Goal: Find specific page/section: Find specific page/section

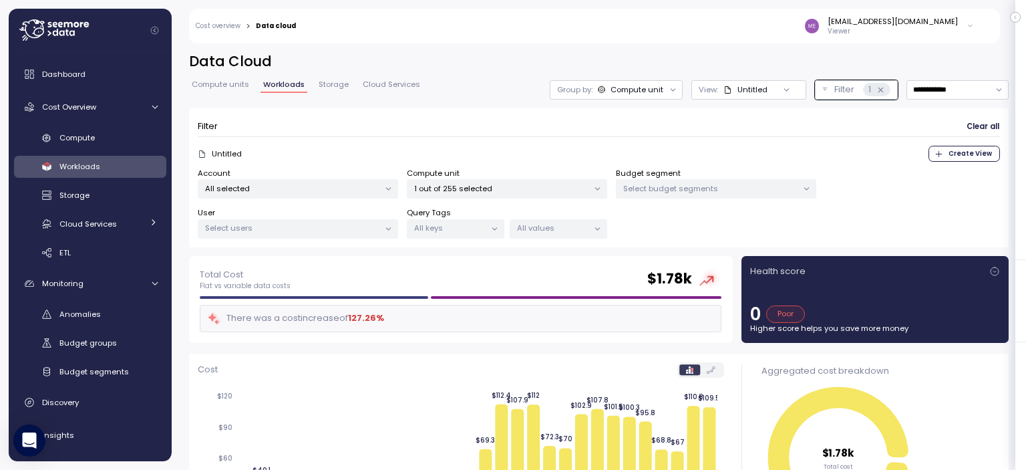
scroll to position [134, 0]
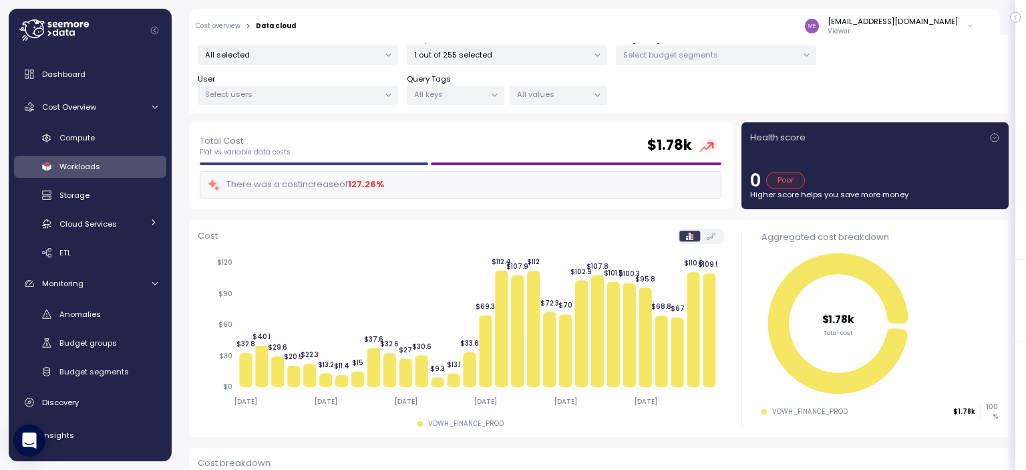
click at [493, 95] on icon at bounding box center [494, 95] width 5 height 2
click at [549, 136] on div "Total Cost Flat vs variable data costs $ 1.78k" at bounding box center [461, 146] width 522 height 24
click at [593, 91] on icon at bounding box center [597, 95] width 9 height 9
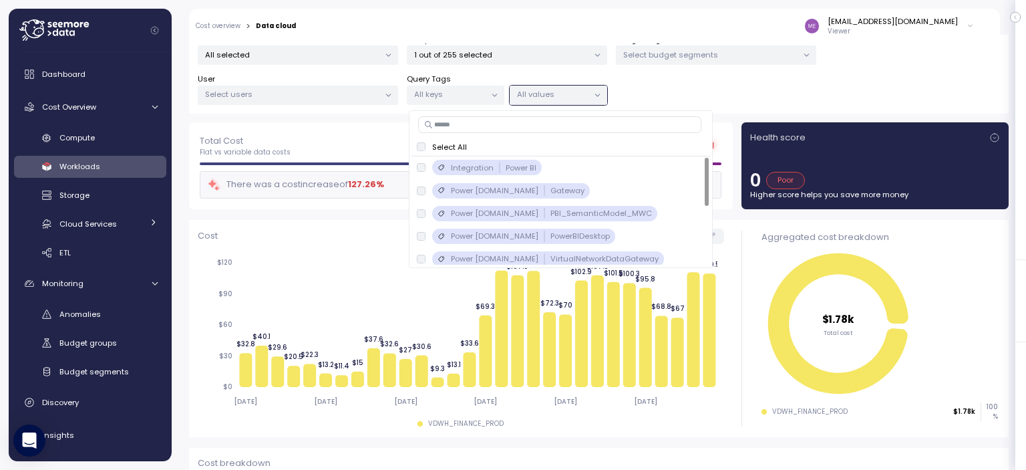
scroll to position [119, 0]
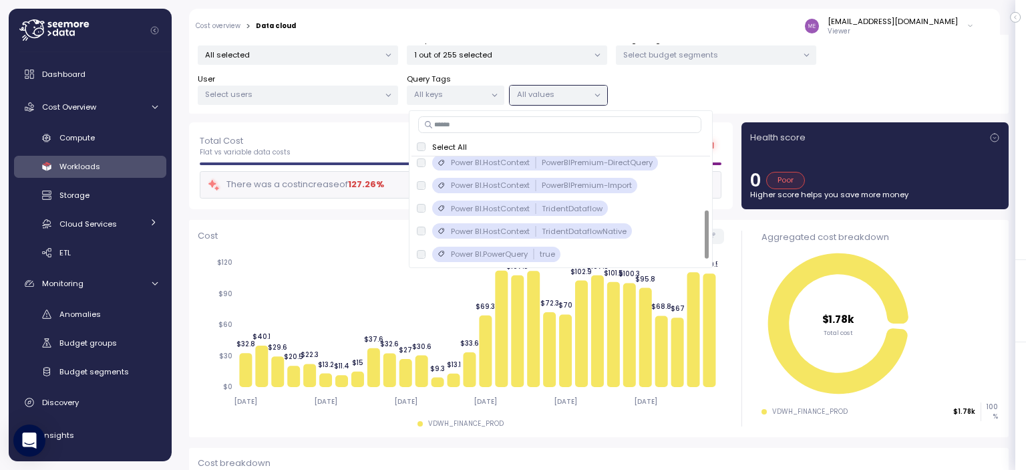
click at [676, 98] on div "Account All selected Compute unit 1 out of 255 selected Budget segment Select b…" at bounding box center [599, 69] width 802 height 71
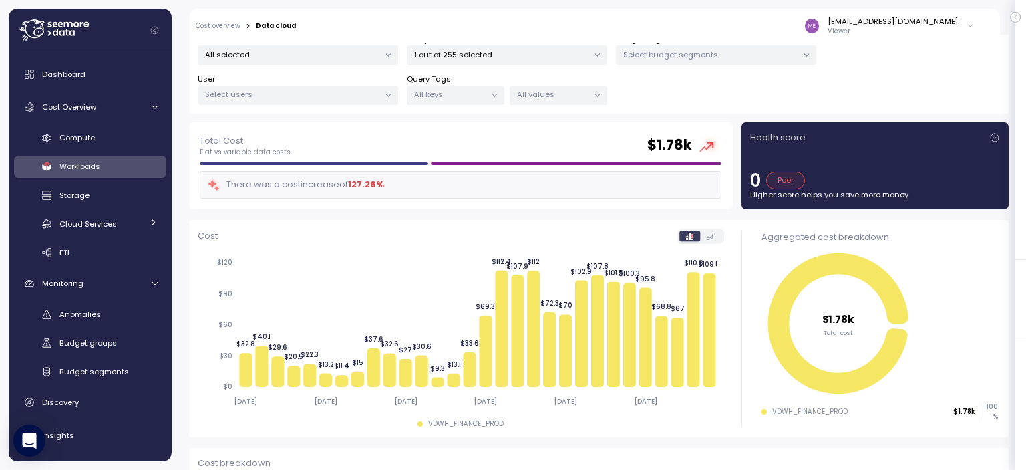
scroll to position [0, 0]
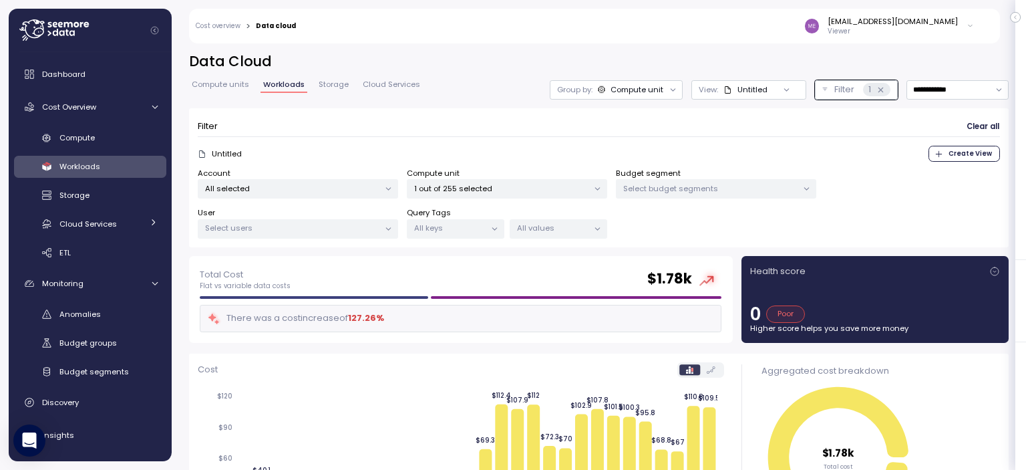
click at [268, 189] on p "All selected" at bounding box center [292, 188] width 174 height 11
click at [795, 211] on div "Account All selected Compute unit 1 out of 255 selected Budget segment Select b…" at bounding box center [599, 203] width 802 height 71
click at [806, 191] on icon at bounding box center [806, 188] width 9 height 9
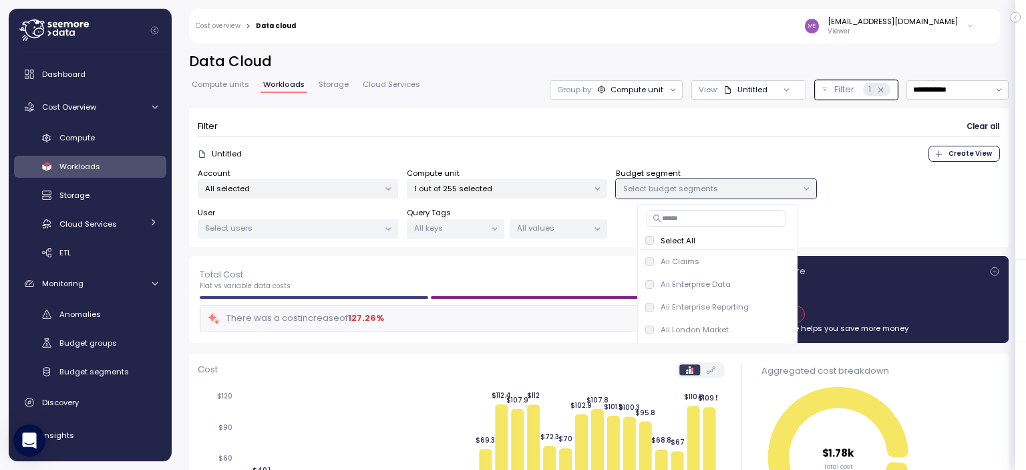
click at [858, 214] on div "Account All selected Compute unit 1 out of 255 selected Budget segment Select b…" at bounding box center [599, 203] width 802 height 71
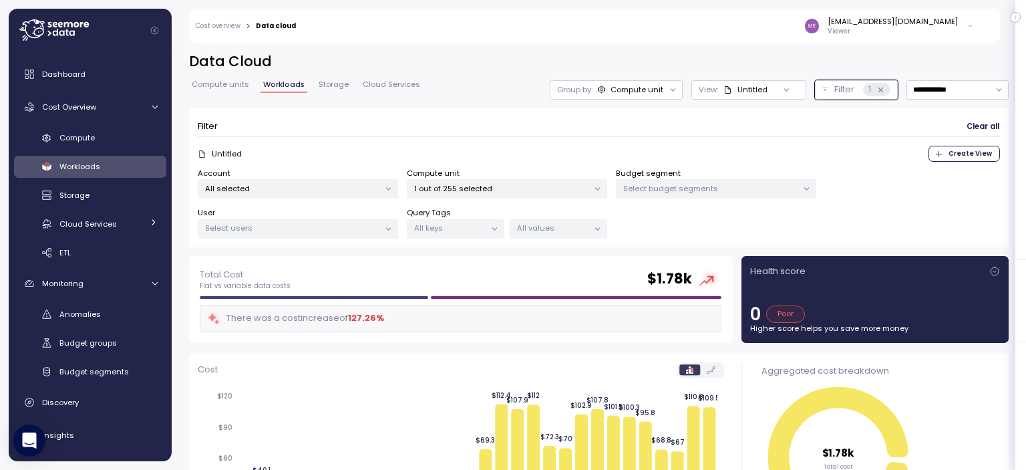
click at [270, 234] on div "Select users" at bounding box center [298, 228] width 200 height 19
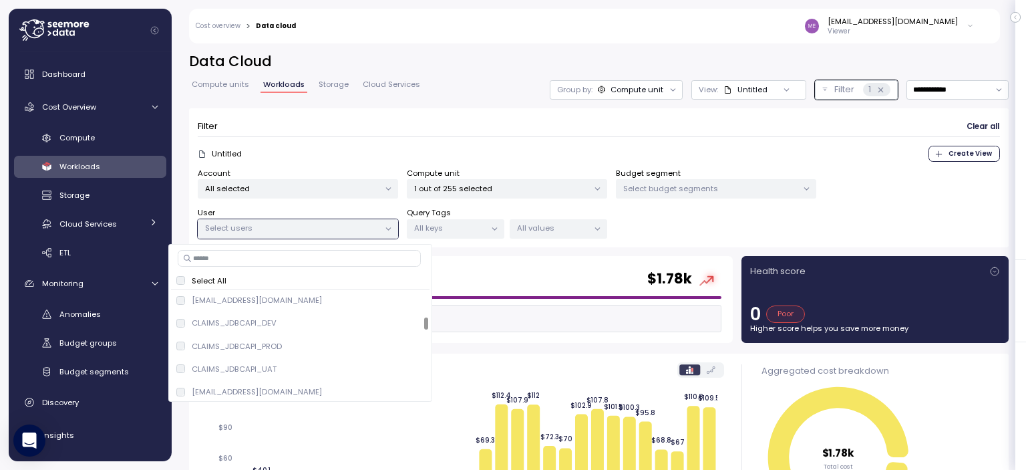
scroll to position [7079, 0]
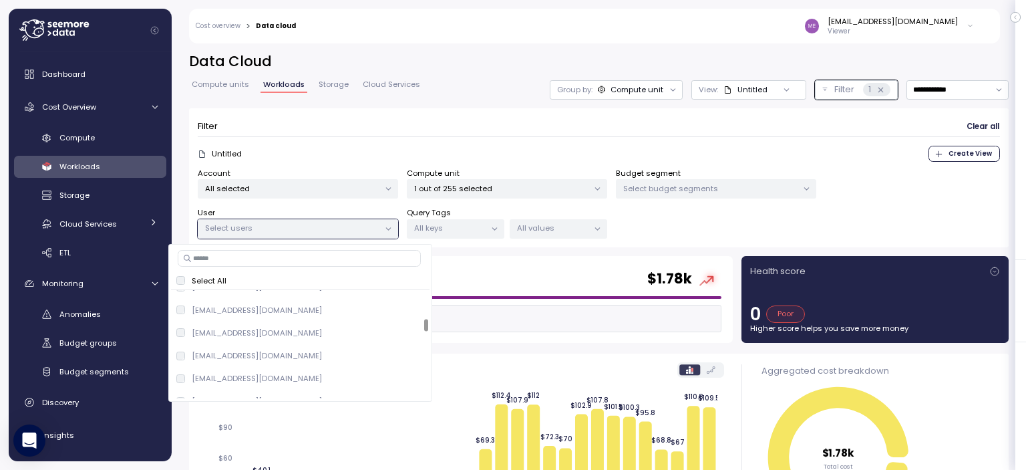
click at [553, 271] on div "Total Cost Flat vs variable data costs $ 1.78k" at bounding box center [461, 279] width 522 height 24
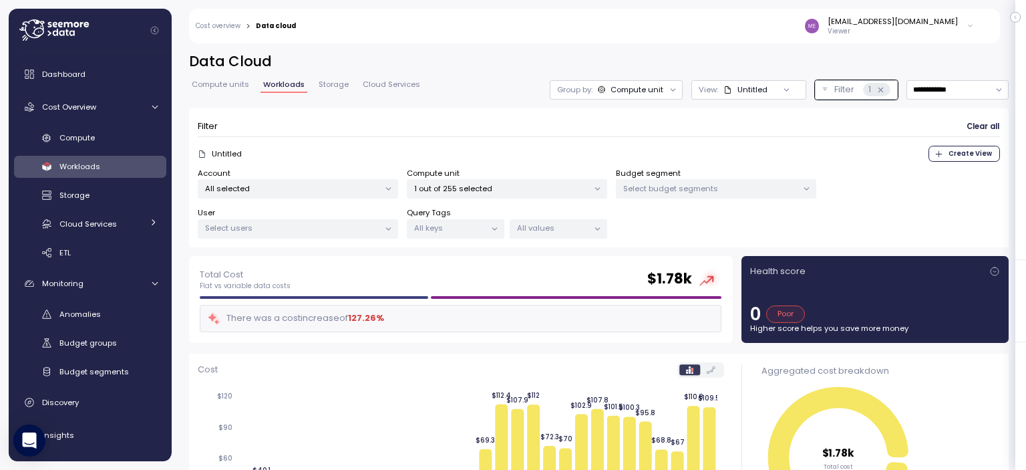
scroll to position [401, 0]
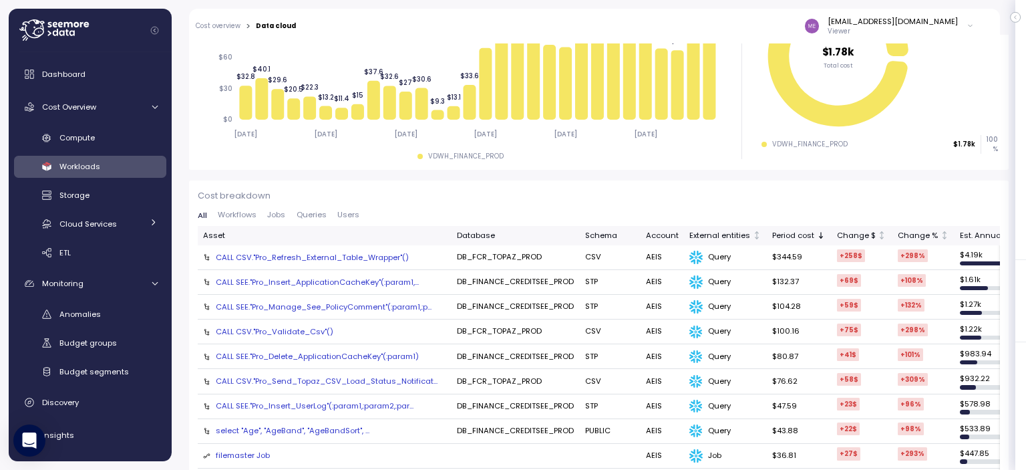
click at [492, 236] on div "Database" at bounding box center [516, 236] width 118 height 12
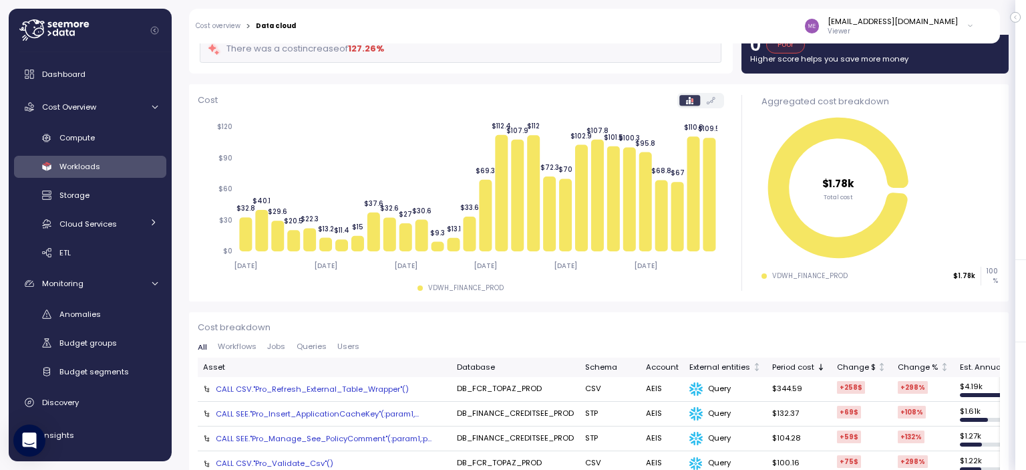
scroll to position [0, 0]
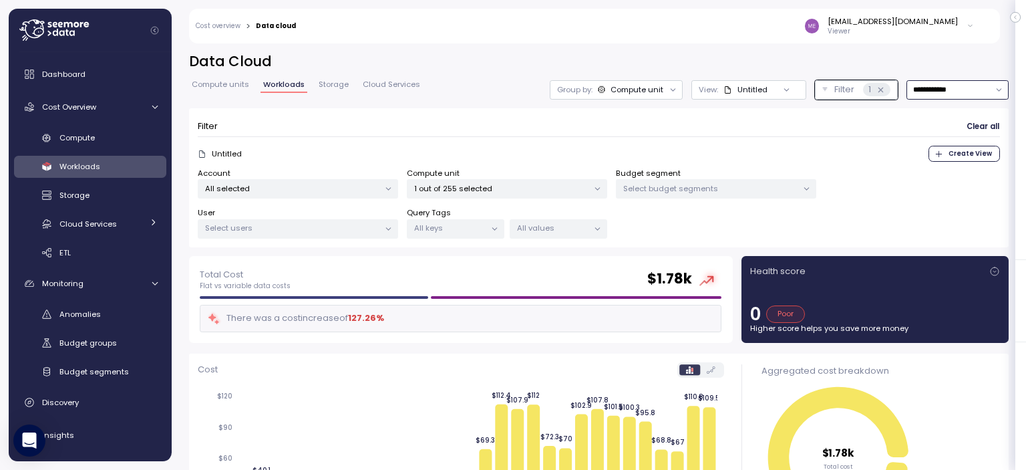
click at [984, 93] on input "**********" at bounding box center [957, 89] width 102 height 19
click at [913, 150] on div "Last 7 days" at bounding box center [922, 151] width 43 height 11
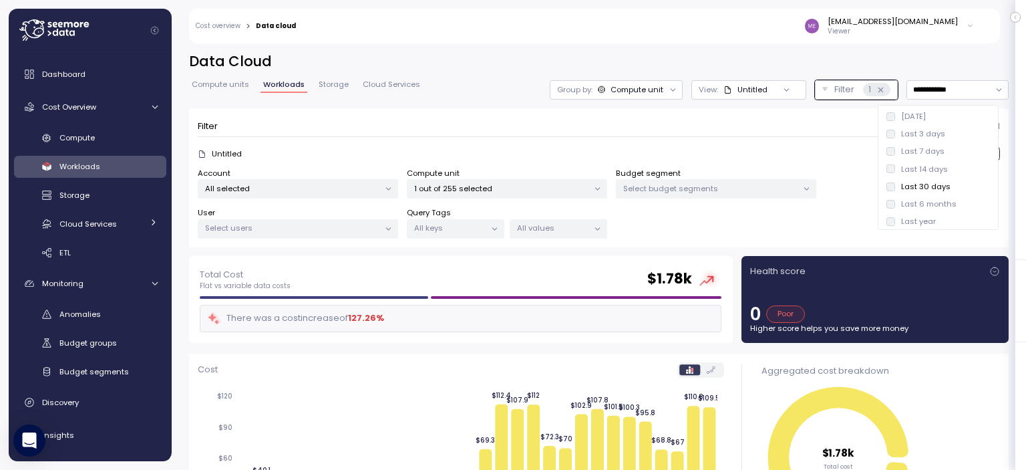
click at [892, 150] on div "Untitled Create View" at bounding box center [599, 154] width 802 height 16
type input "**********"
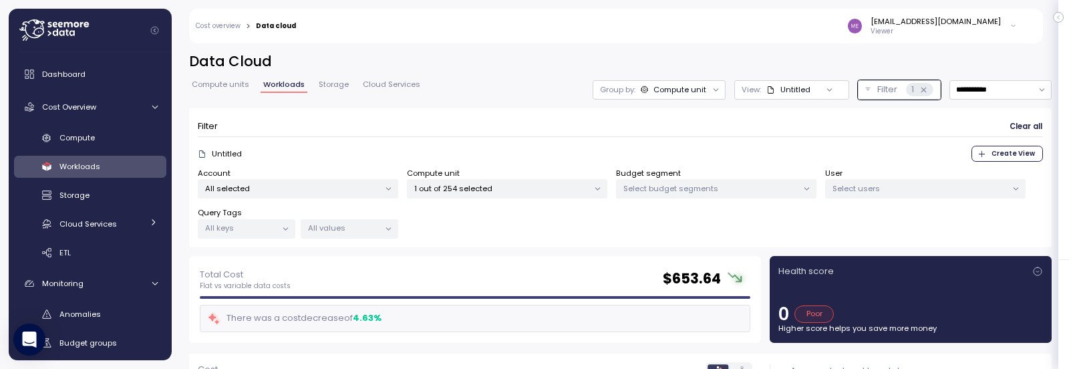
scroll to position [334, 0]
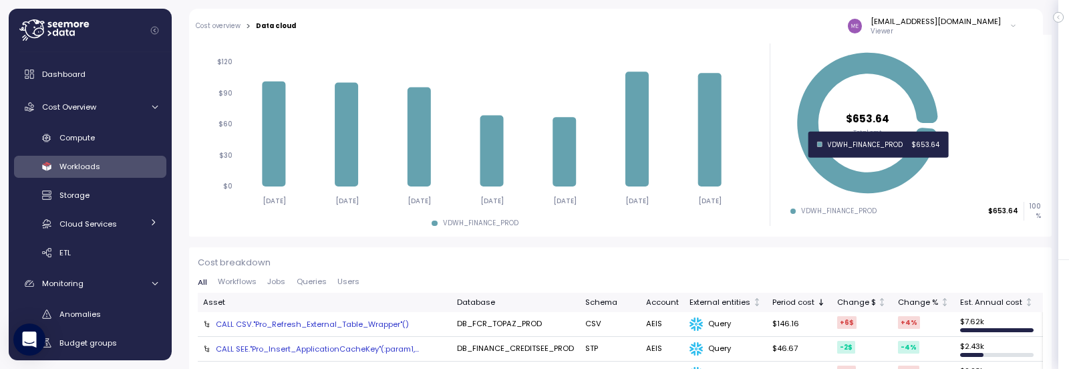
click at [845, 185] on icon at bounding box center [867, 122] width 141 height 141
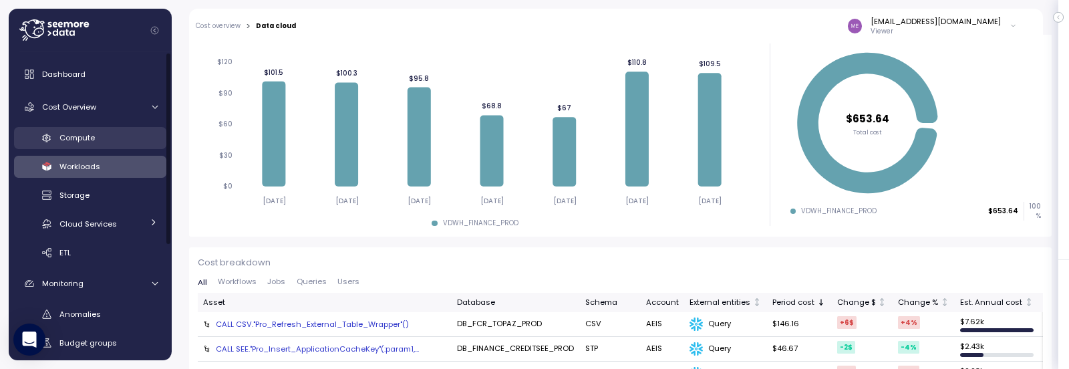
click at [74, 139] on span "Compute" at bounding box center [76, 137] width 35 height 11
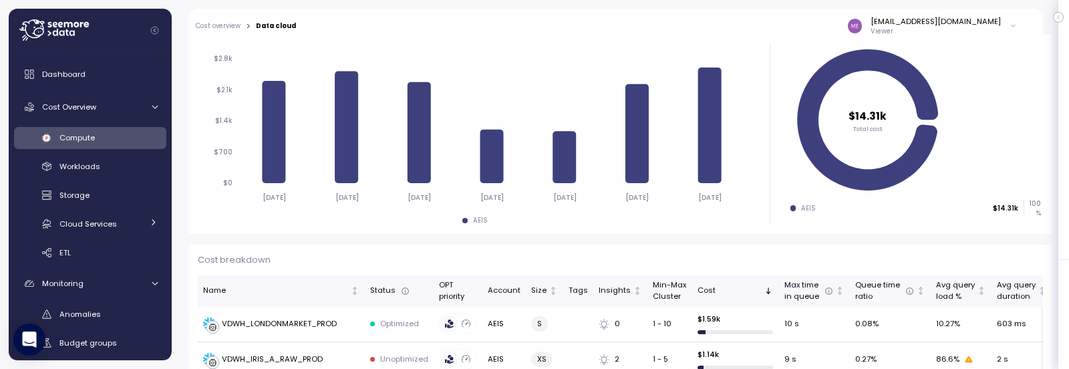
scroll to position [523, 0]
